Goal: Connect with others: Connect with others

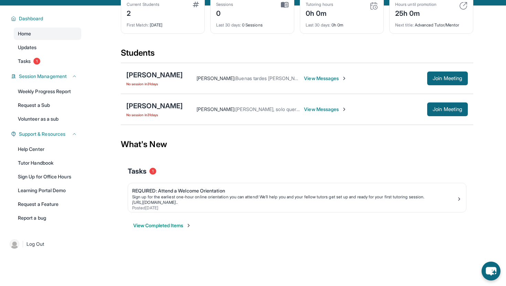
scroll to position [39, 0]
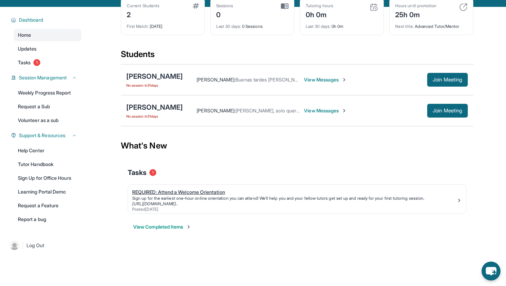
click at [458, 203] on img at bounding box center [460, 201] width 6 height 6
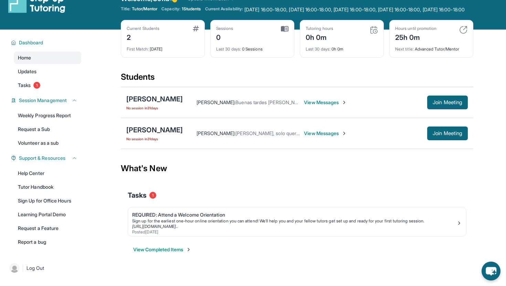
scroll to position [0, 0]
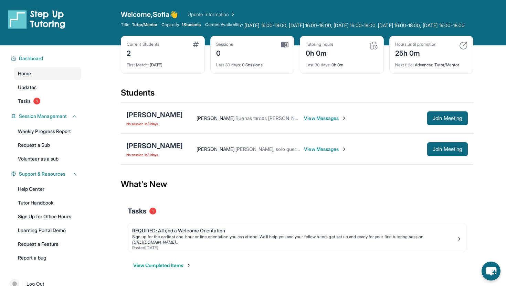
click at [167, 151] on div "[PERSON_NAME]" at bounding box center [154, 146] width 56 height 10
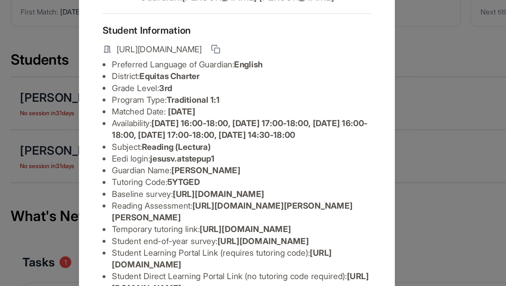
click at [365, 140] on div "[PERSON_NAME] Guardian: [PERSON_NAME] Student Information [URL][DOMAIN_NAME] Pr…" at bounding box center [253, 143] width 506 height 286
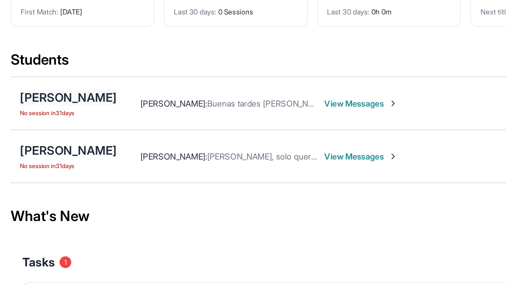
click at [137, 120] on div "[PERSON_NAME]" at bounding box center [154, 115] width 56 height 10
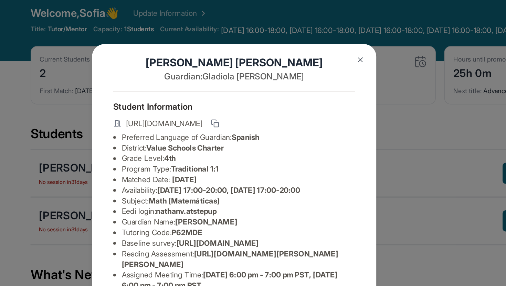
scroll to position [8, 0]
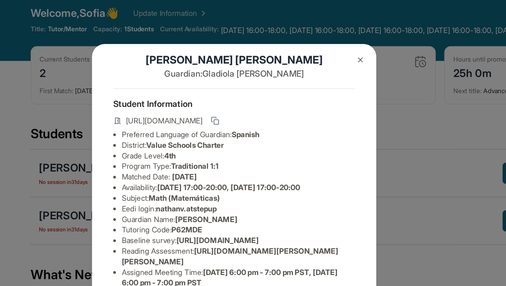
click at [358, 76] on div "[PERSON_NAME] Guardian: [PERSON_NAME] Student Information [URL][DOMAIN_NAME] Pr…" at bounding box center [253, 143] width 506 height 286
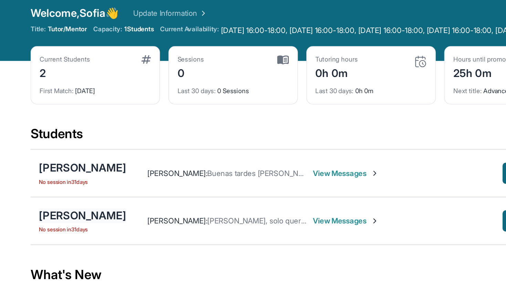
click at [162, 145] on div "[PERSON_NAME]" at bounding box center [154, 140] width 56 height 10
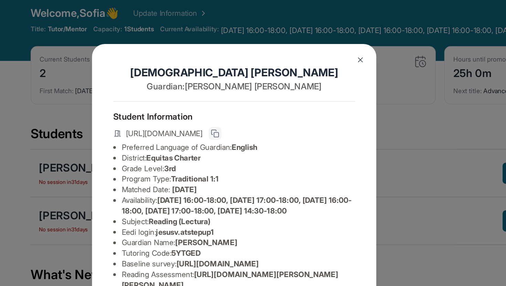
click at [243, 87] on rect at bounding box center [241, 87] width 3 height 3
click at [243, 89] on icon at bounding box center [241, 87] width 6 height 6
click at [242, 87] on icon at bounding box center [240, 86] width 3 height 3
click at [315, 106] on li "Grade Level: 3rd" at bounding box center [255, 109] width 151 height 7
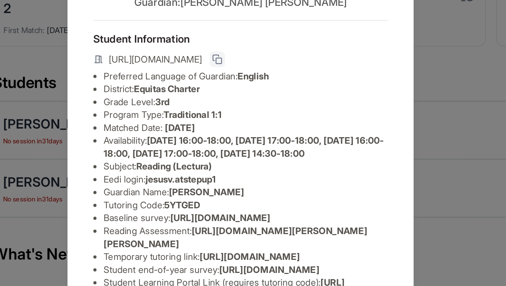
scroll to position [35, 0]
click at [369, 98] on div "[PERSON_NAME] Guardian: [PERSON_NAME] Student Information [URL][DOMAIN_NAME] Pr…" at bounding box center [253, 143] width 506 height 286
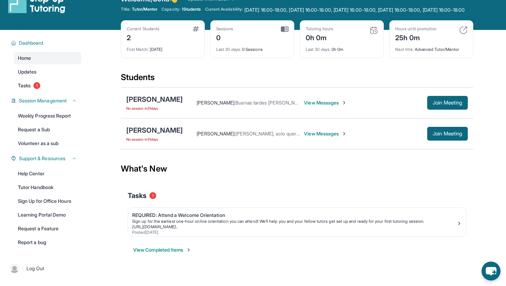
scroll to position [0, 0]
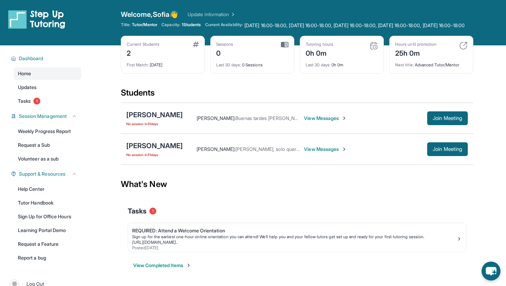
click at [197, 47] on img at bounding box center [196, 45] width 6 height 6
click at [175, 150] on div "[PERSON_NAME]" at bounding box center [154, 146] width 56 height 10
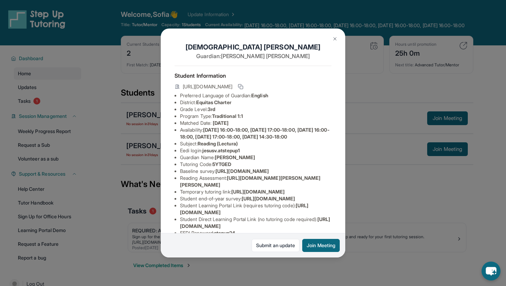
click at [359, 79] on div "[PERSON_NAME] Guardian: [PERSON_NAME] Student Information [URL][DOMAIN_NAME] Pr…" at bounding box center [253, 143] width 506 height 286
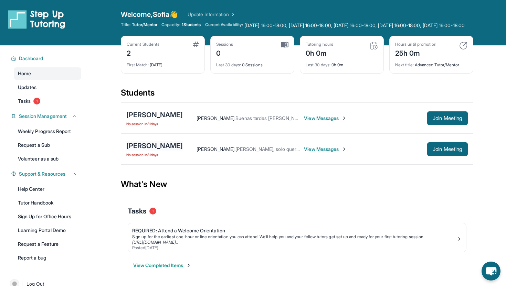
click at [156, 151] on div "[PERSON_NAME]" at bounding box center [154, 146] width 56 height 10
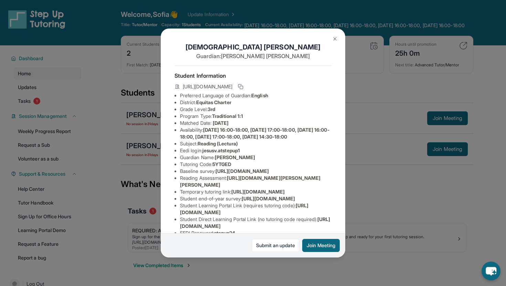
click at [363, 97] on div "[PERSON_NAME] Guardian: [PERSON_NAME] Student Information [URL][DOMAIN_NAME] Pr…" at bounding box center [253, 143] width 506 height 286
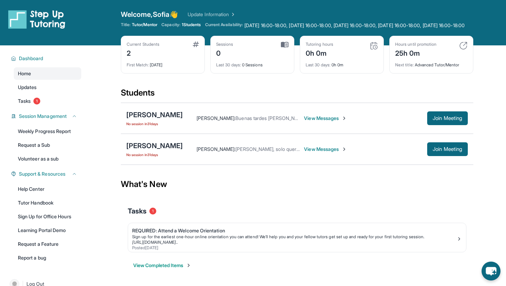
click at [454, 165] on div "[PERSON_NAME] No session [DATE] [PERSON_NAME] : [PERSON_NAME], solo quería mand…" at bounding box center [297, 149] width 353 height 31
click at [457, 156] on button "Join Meeting" at bounding box center [447, 150] width 41 height 14
click at [328, 87] on div "Current Students 2 First Match : [DATE] Sessions 0 Last 30 days : 0 Sessions Tu…" at bounding box center [297, 62] width 353 height 52
click at [363, 114] on div "[PERSON_NAME] No session [DATE] [PERSON_NAME] : Buenas tardes [PERSON_NAME], qu…" at bounding box center [297, 118] width 353 height 31
click at [214, 103] on div "Students" at bounding box center [297, 94] width 353 height 15
